Goal: Task Accomplishment & Management: Manage account settings

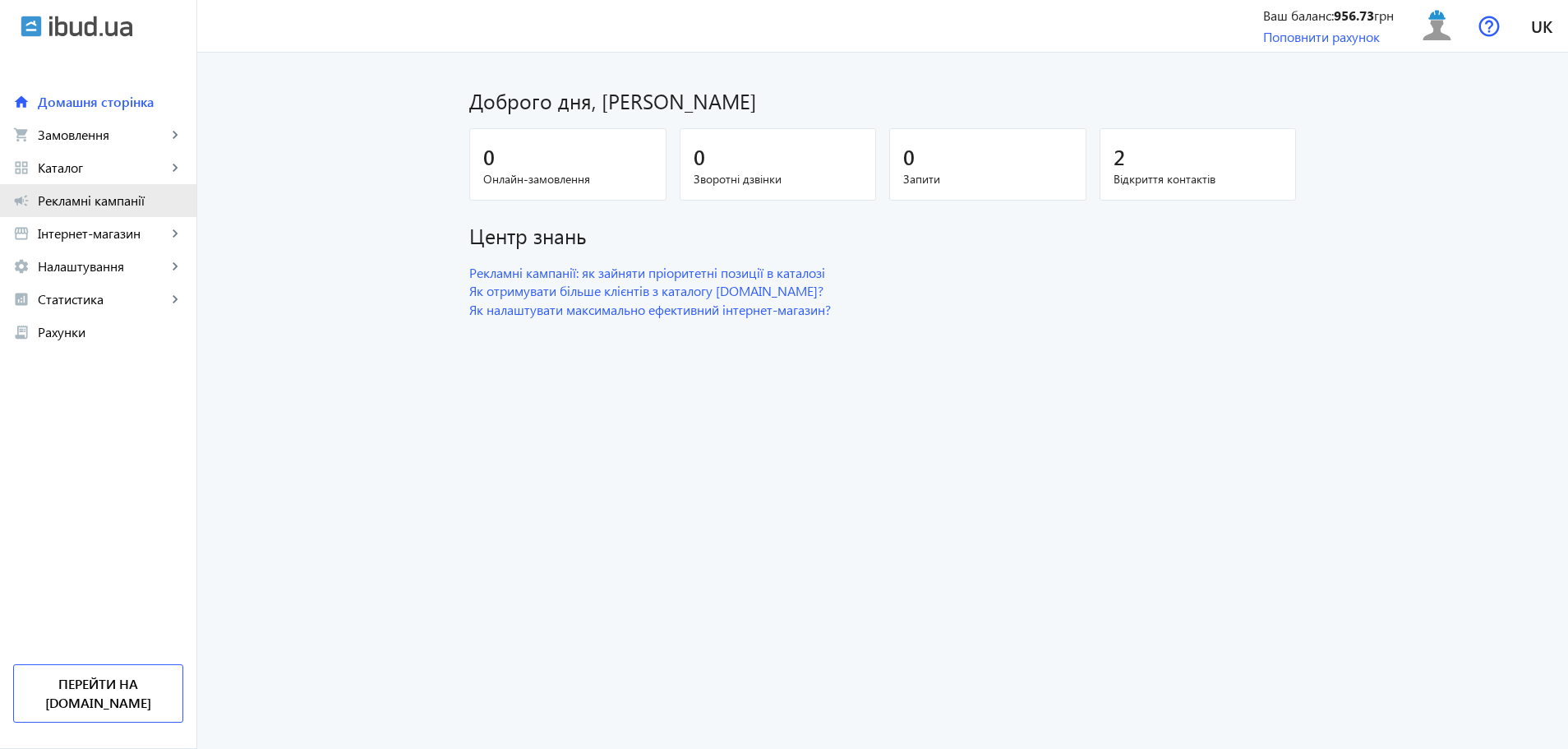
click at [108, 212] on link "campaign Рекламні кампанії" at bounding box center [98, 201] width 196 height 33
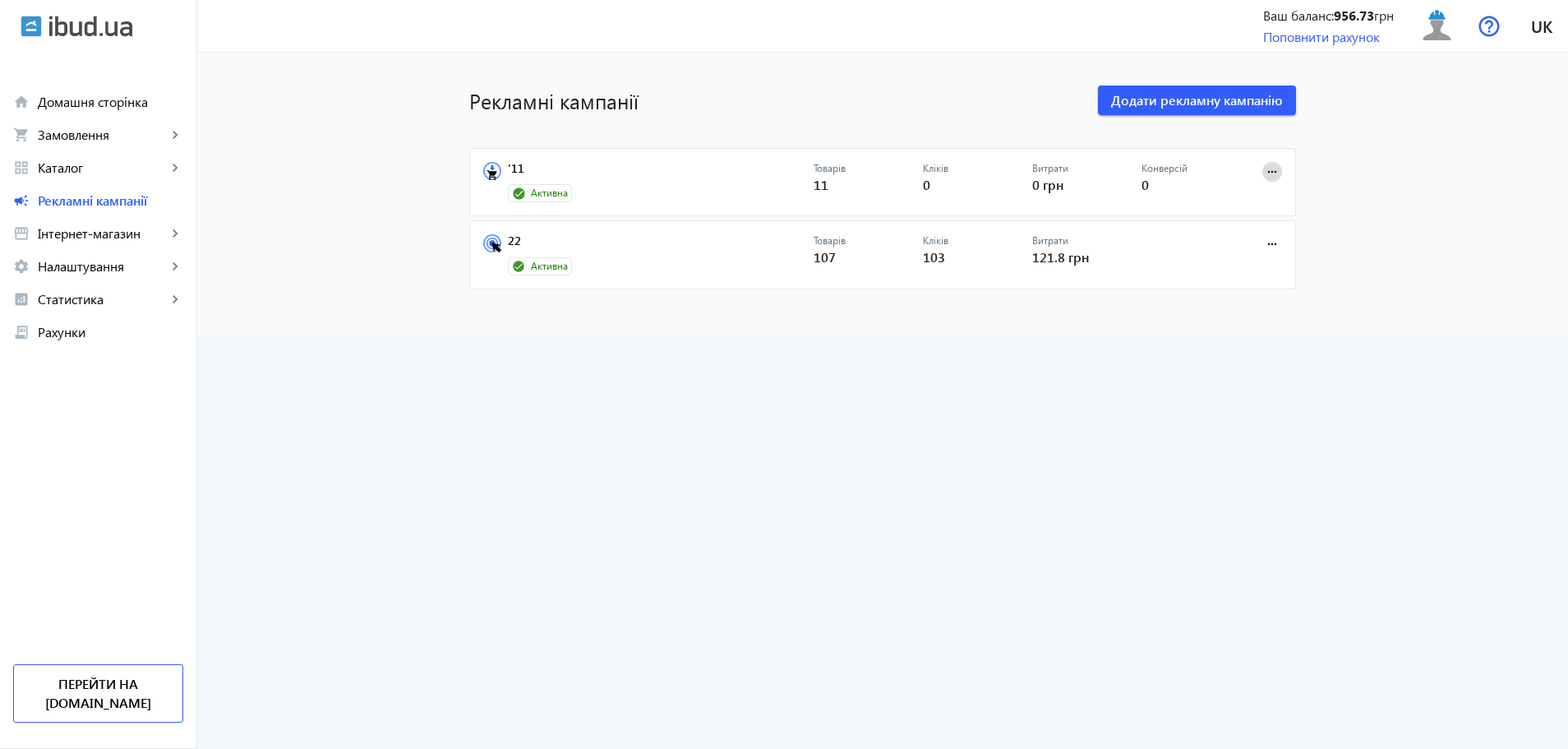
click at [1271, 169] on mat-icon "more_horiz" at bounding box center [1272, 171] width 18 height 18
click at [1229, 204] on span "Зупинити" at bounding box center [1221, 208] width 86 height 14
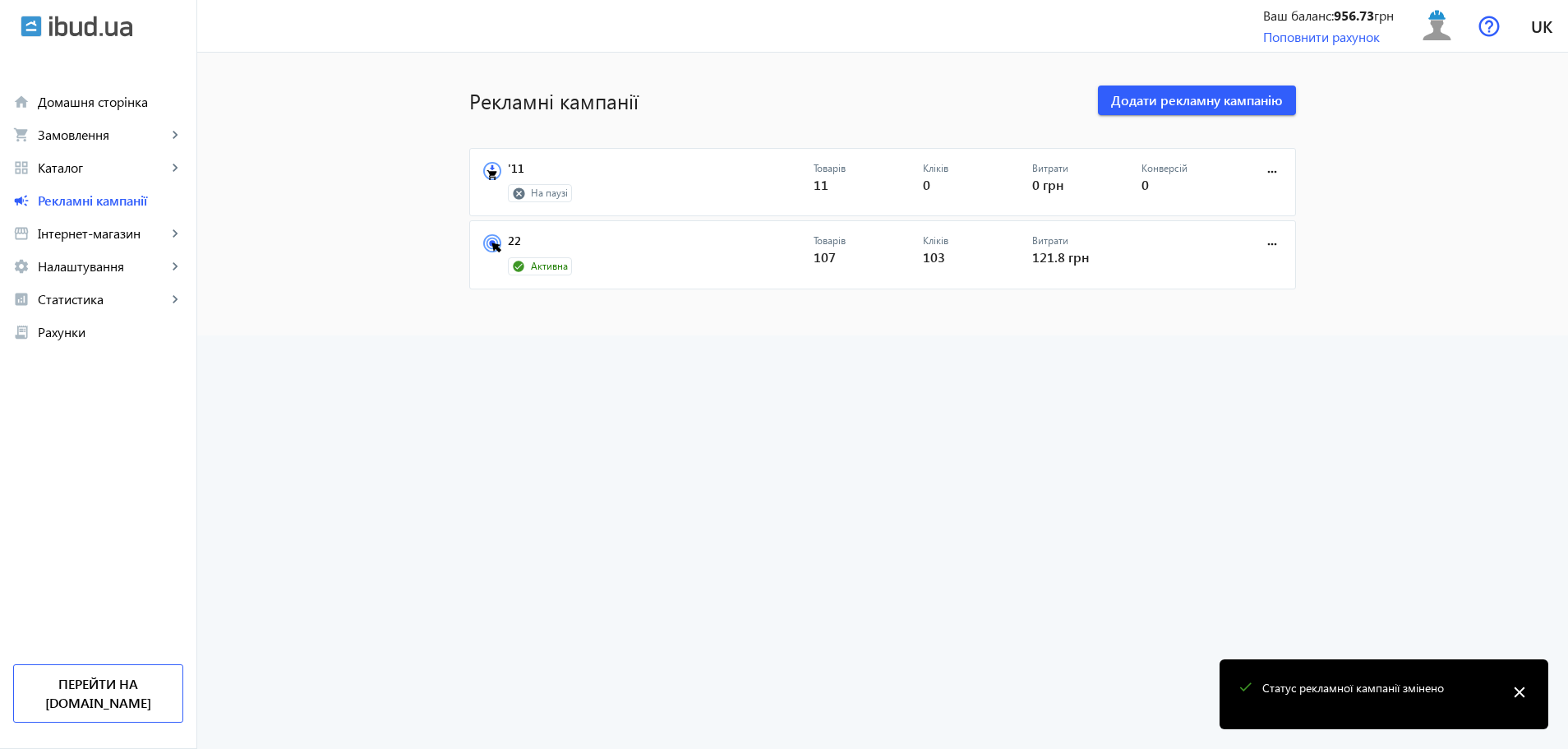
click at [854, 253] on div "Товарів 107" at bounding box center [868, 255] width 109 height 41
click at [519, 236] on link "22" at bounding box center [660, 245] width 305 height 23
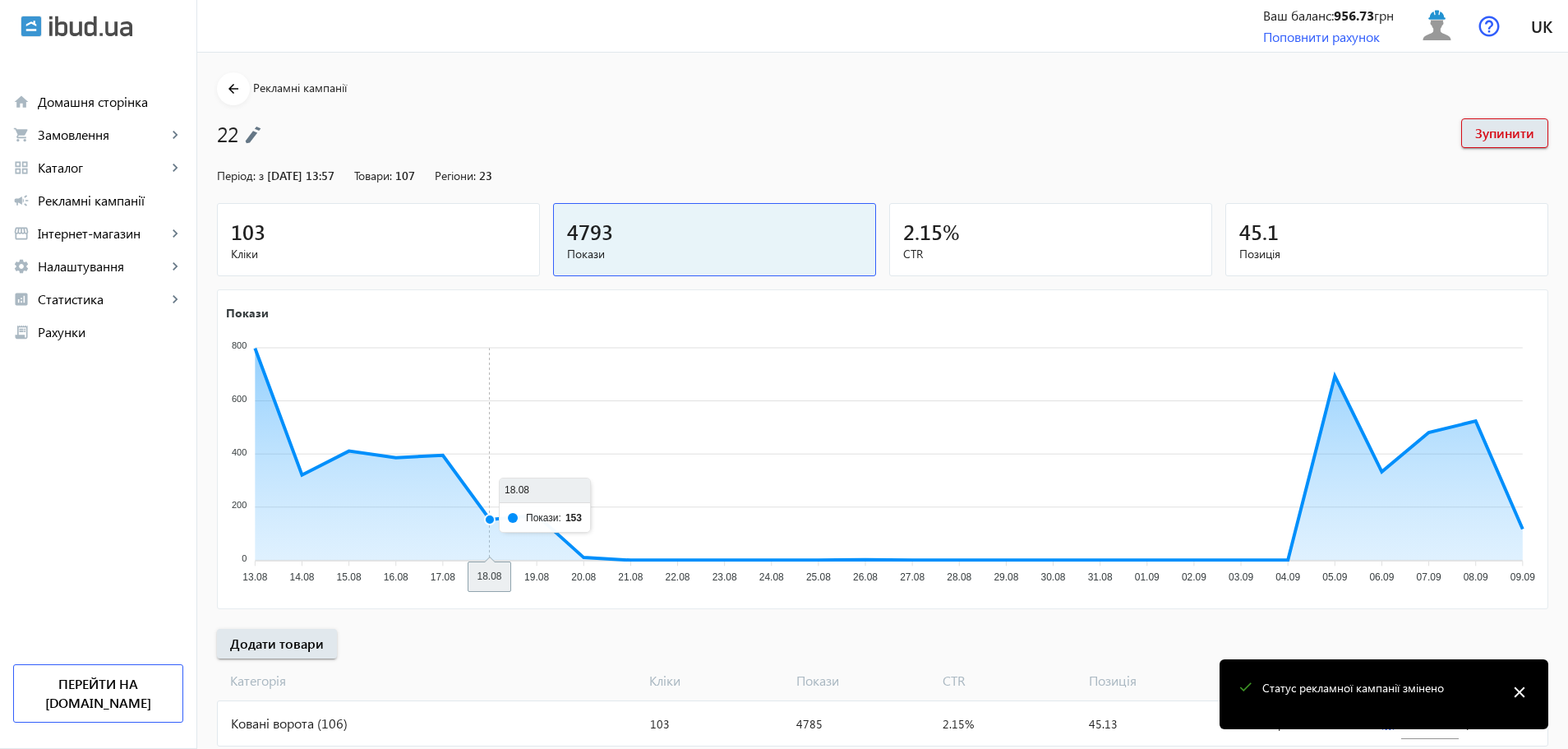
scroll to position [97, 0]
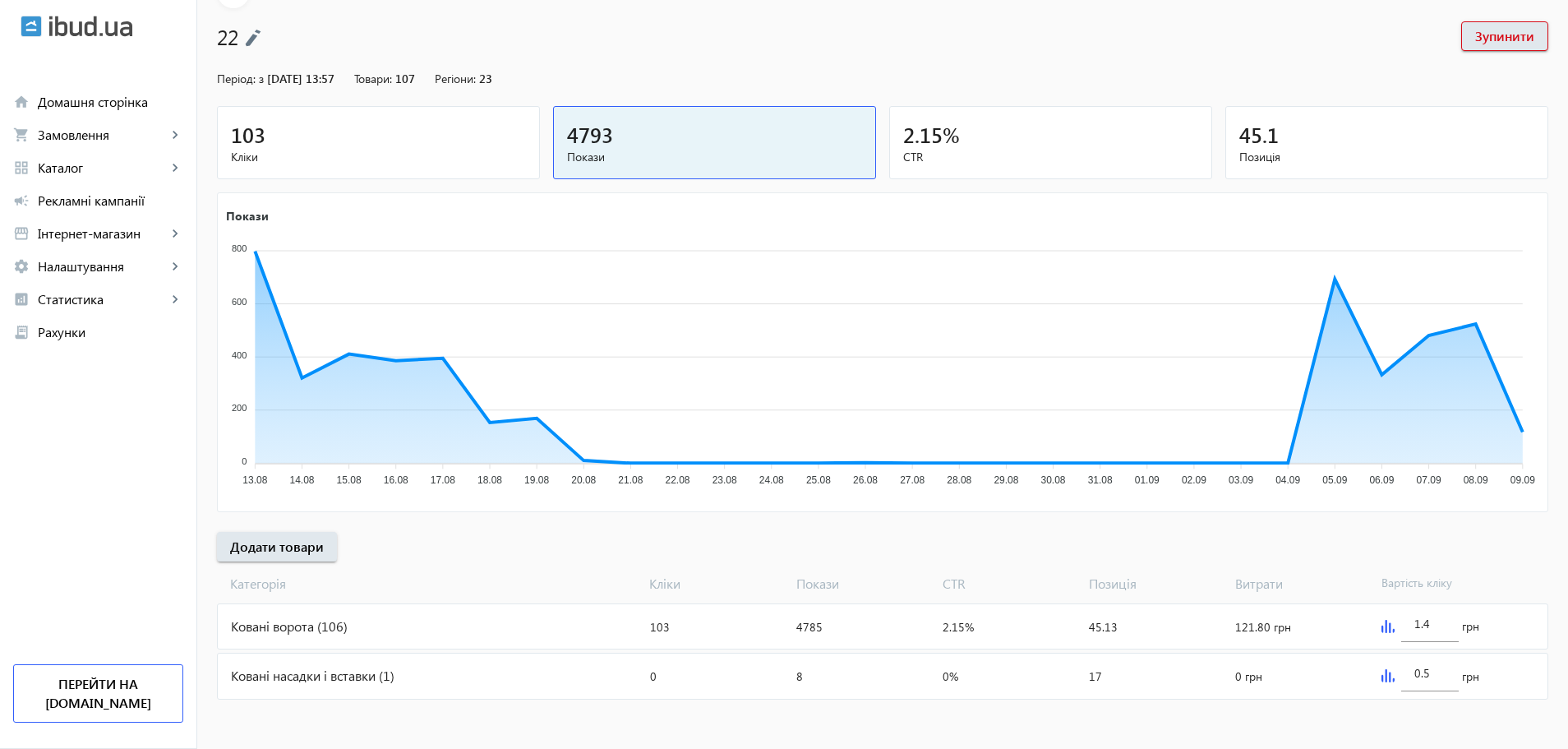
click at [336, 626] on div "Ковані ворота (106)" at bounding box center [430, 626] width 426 height 44
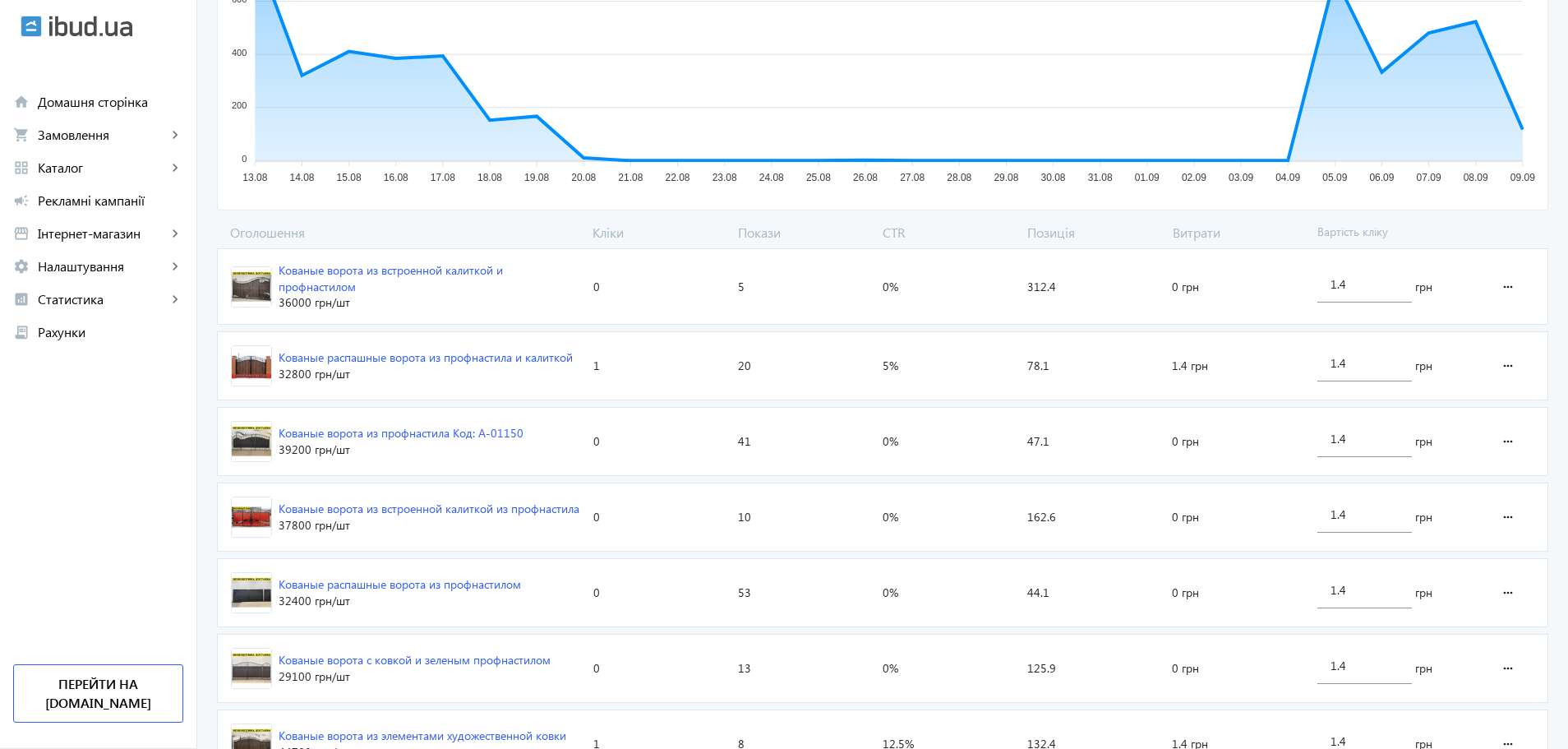
scroll to position [376, 0]
